Goal: Information Seeking & Learning: Learn about a topic

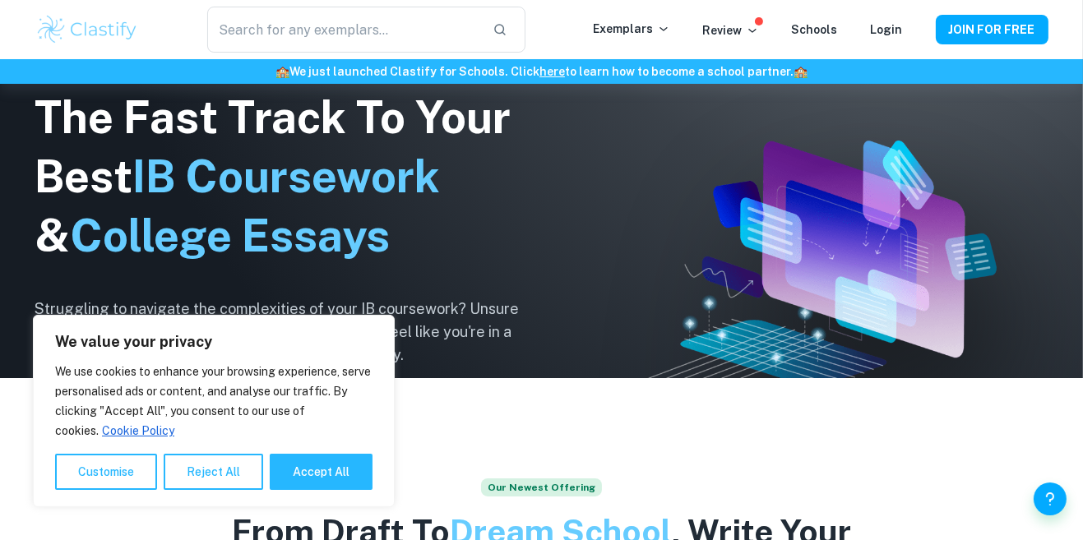
scroll to position [174, 0]
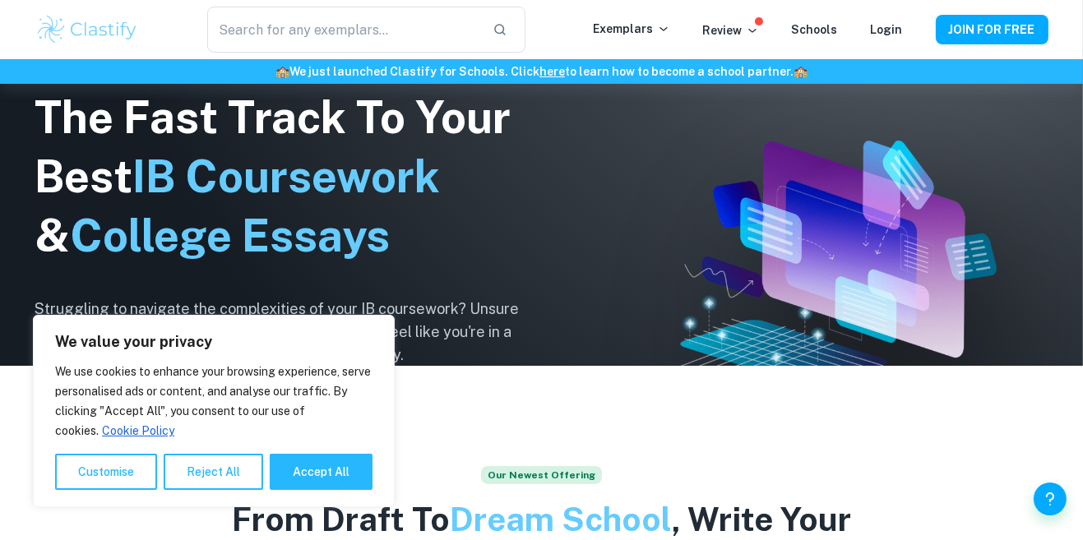
click at [340, 490] on button "Accept All" at bounding box center [321, 472] width 103 height 36
checkbox input "true"
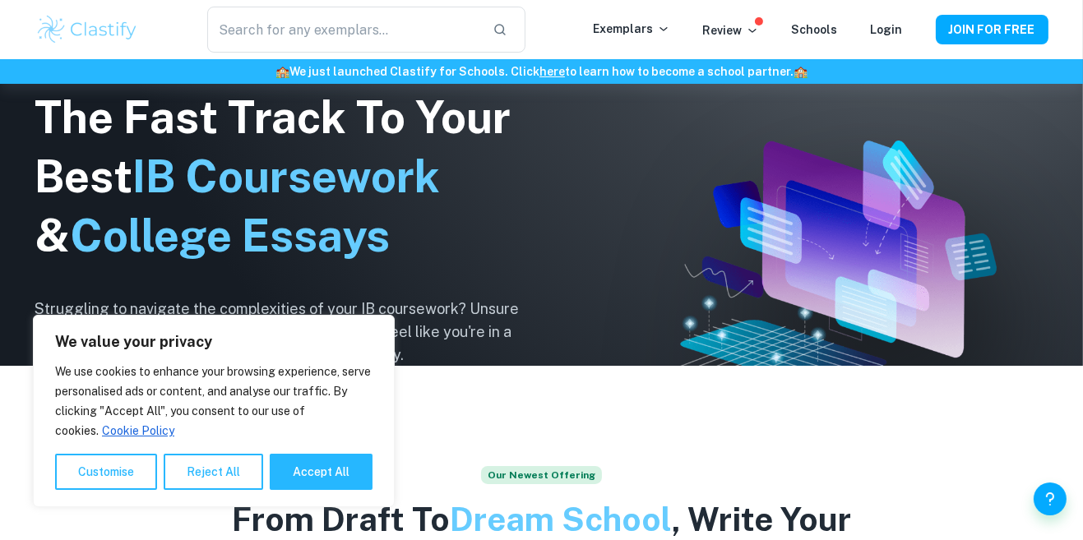
checkbox input "true"
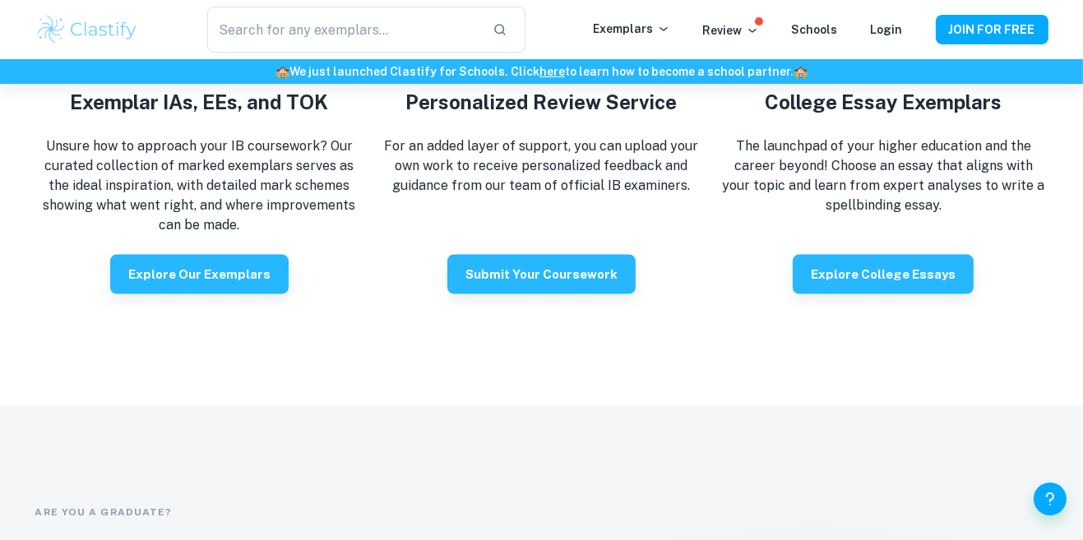
scroll to position [2999, 0]
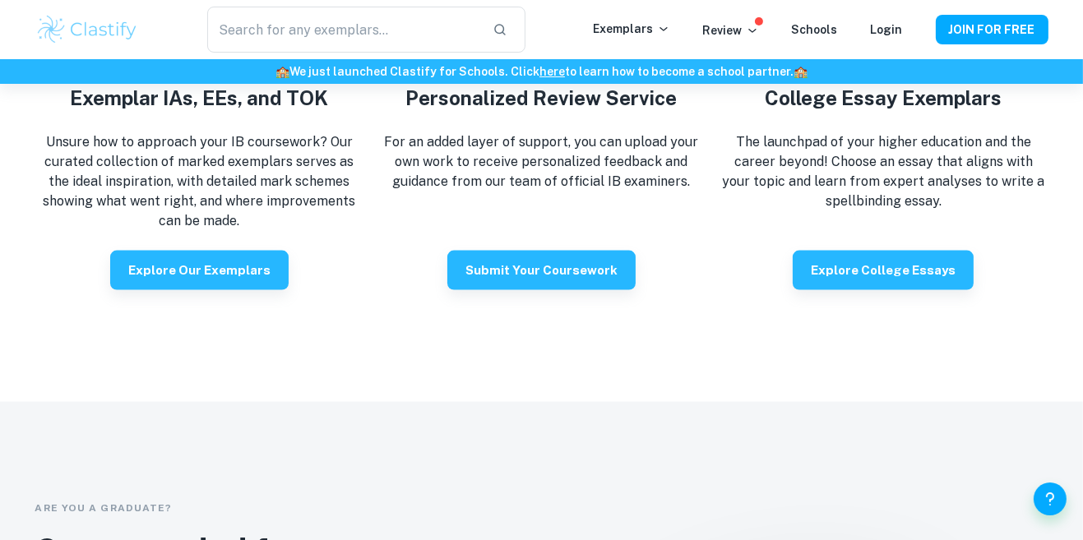
click at [236, 290] on button "Explore our exemplars" at bounding box center [199, 270] width 178 height 39
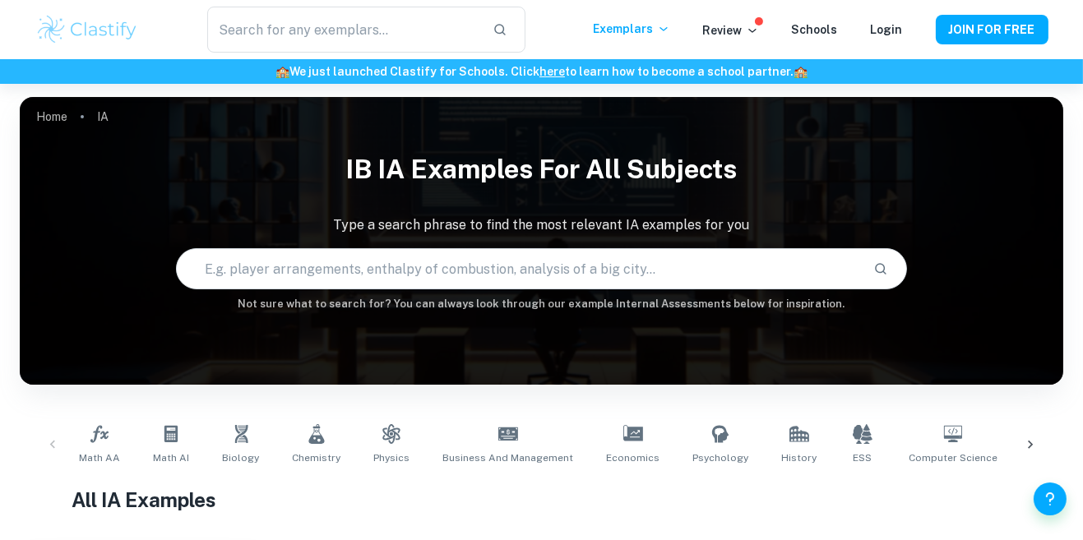
click at [882, 23] on link "Login" at bounding box center [887, 29] width 32 height 13
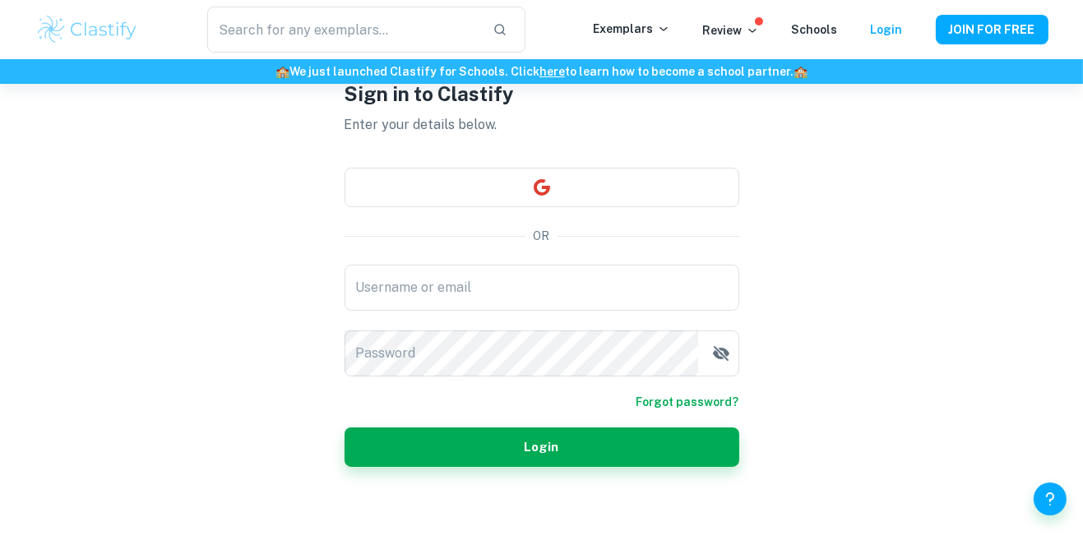
click at [665, 207] on button "button" at bounding box center [542, 187] width 395 height 39
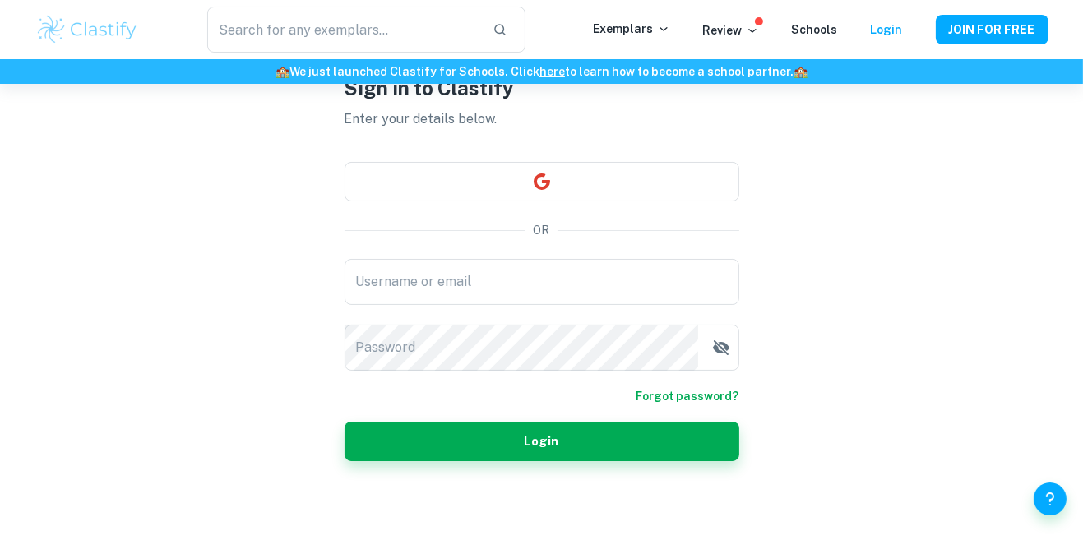
scroll to position [148, 0]
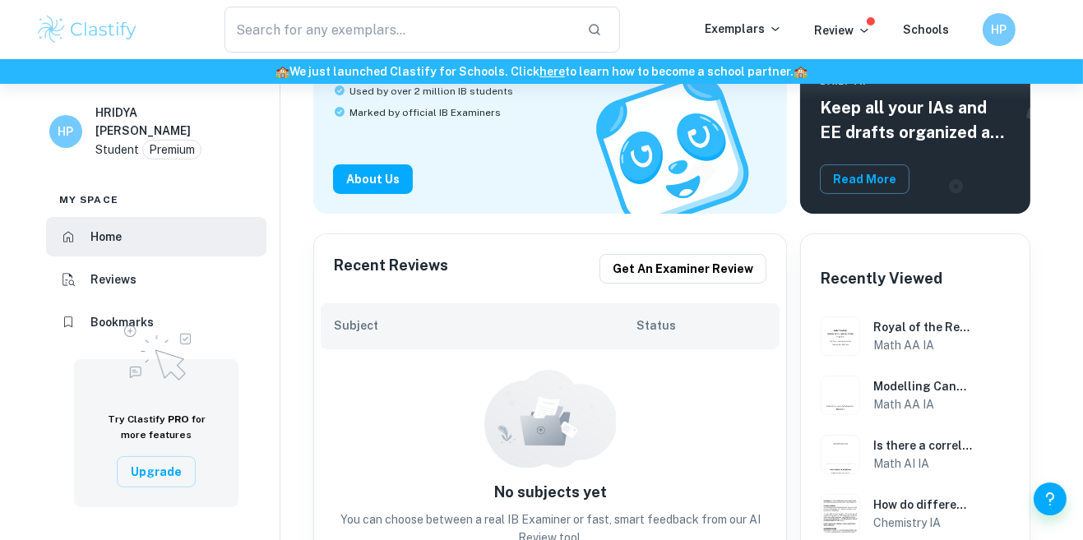
scroll to position [188, 0]
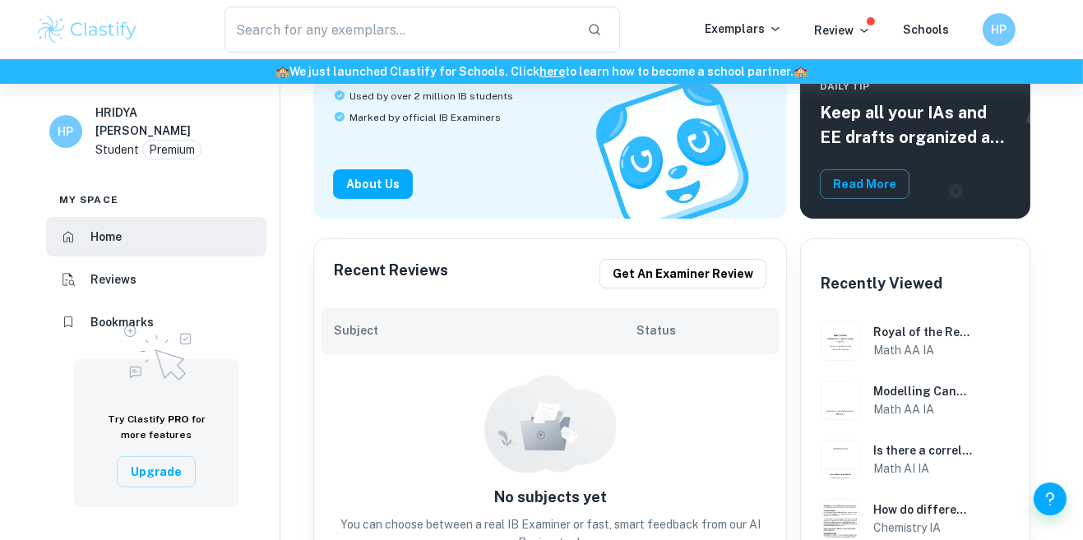
click at [890, 341] on h6 "Math AA IA" at bounding box center [923, 350] width 100 height 18
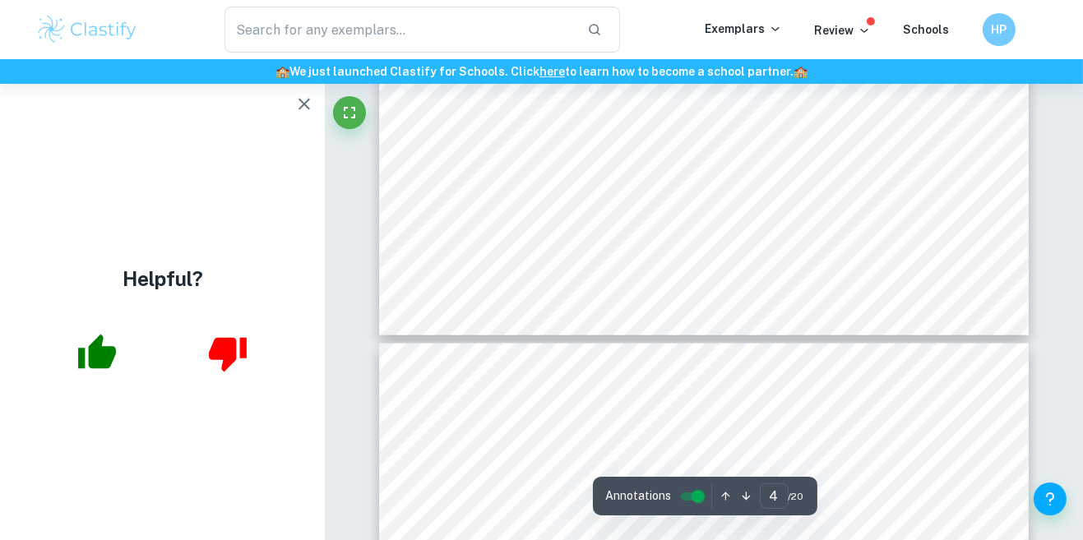
scroll to position [3153, 0]
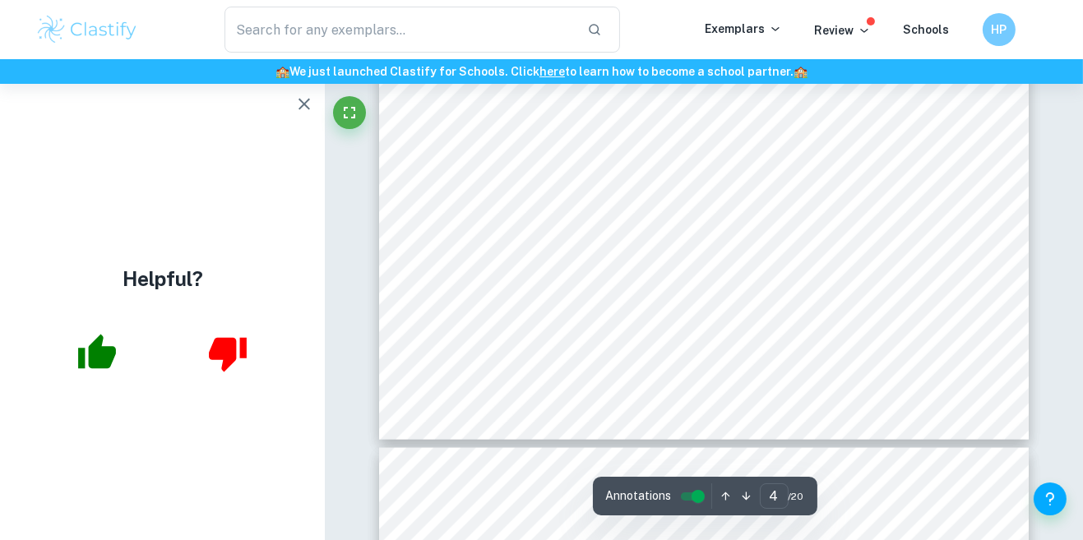
click at [517, 382] on div "Internal Assessment 1.1 Aim(s) of the Exploration 1.1 Aim(s) of the Exploration…" at bounding box center [704, 19] width 650 height 841
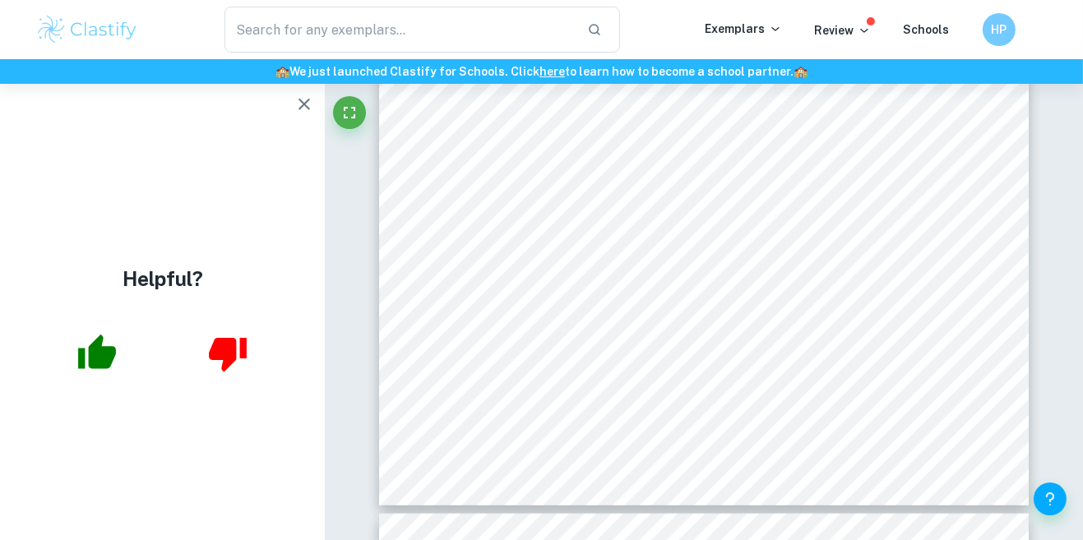
scroll to position [2264, 0]
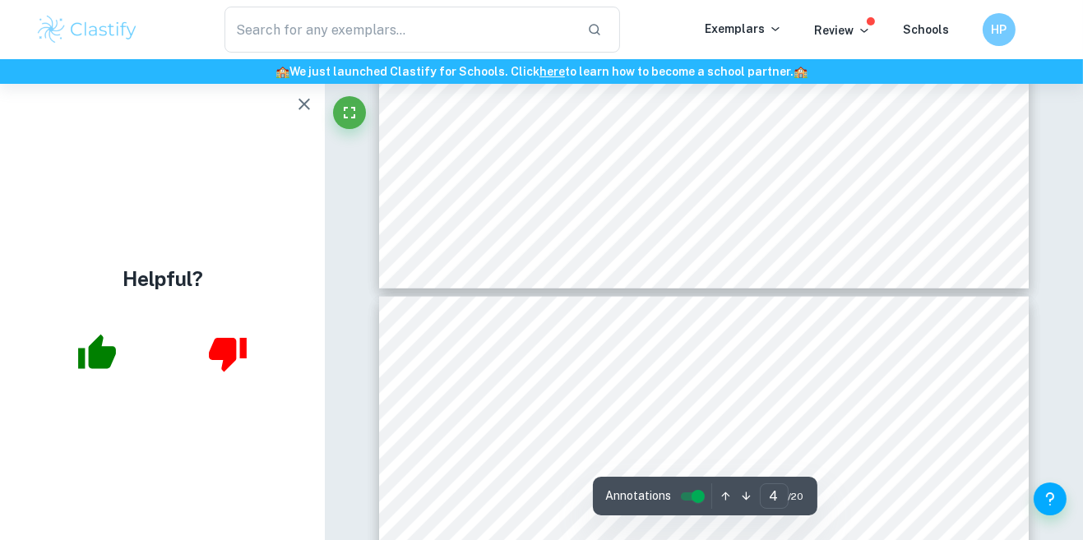
type input "3"
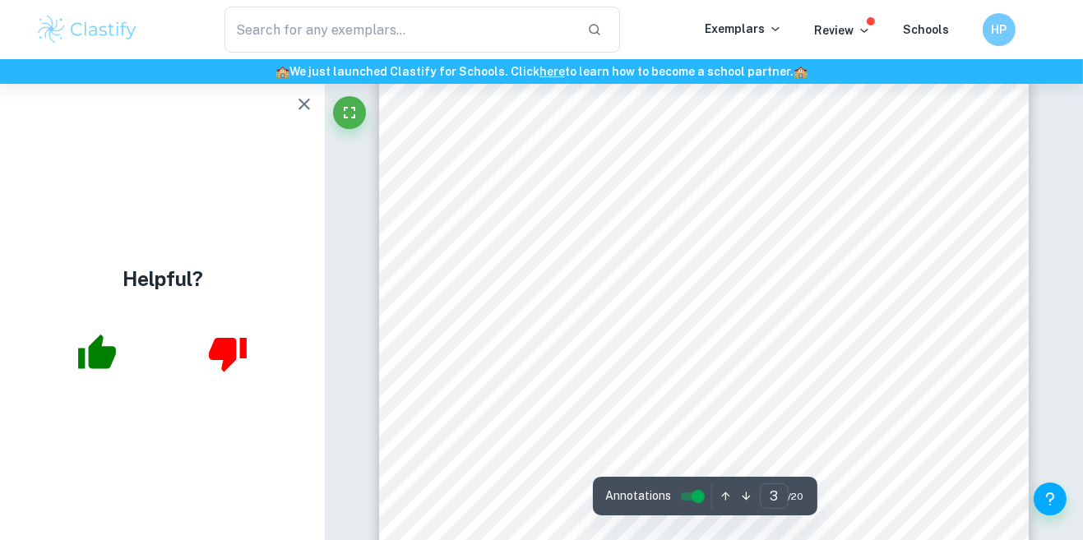
scroll to position [2142, 0]
